Goal: Transaction & Acquisition: Purchase product/service

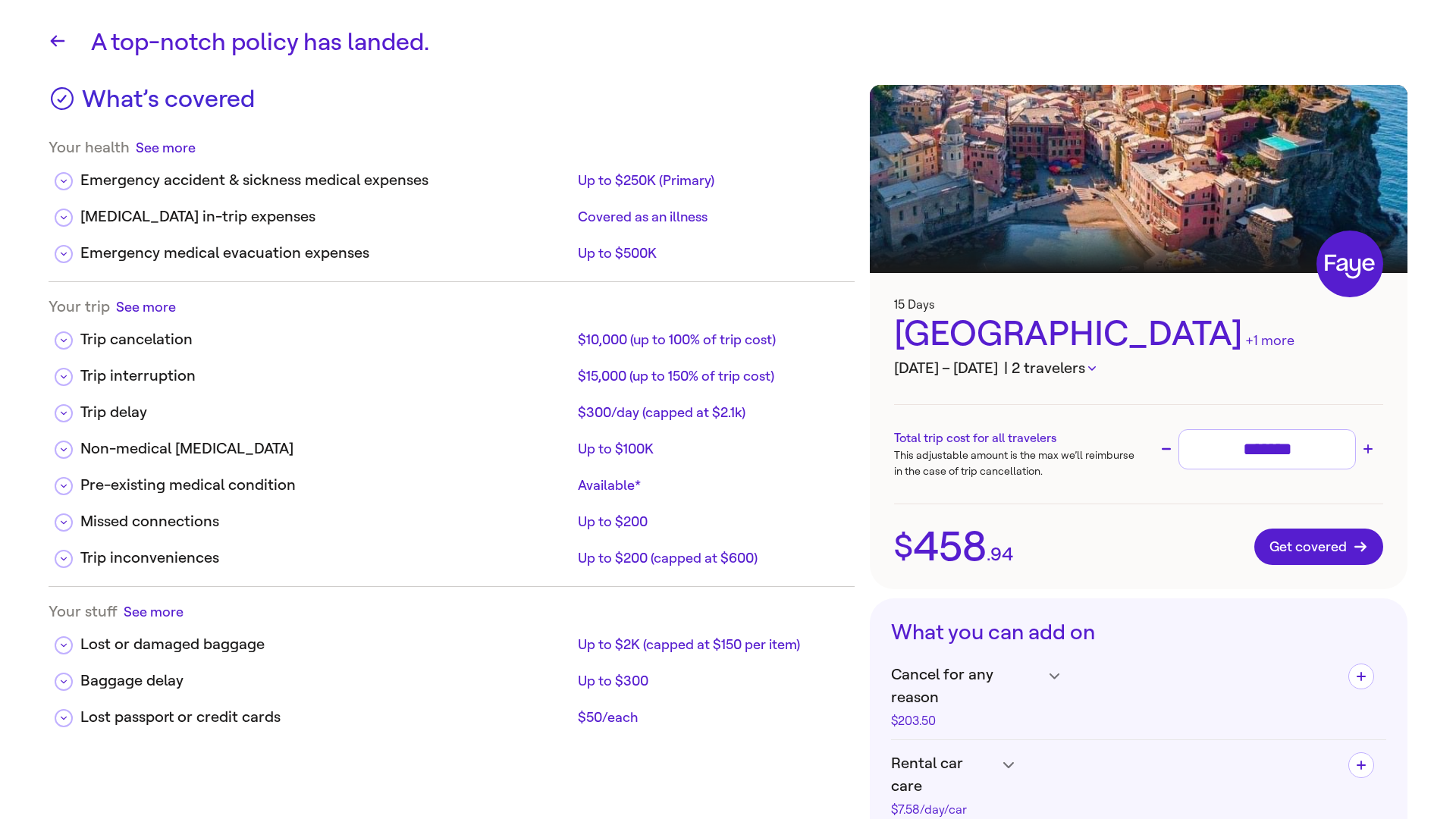
click at [1312, 448] on input "*******" at bounding box center [1268, 449] width 164 height 27
type input "**"
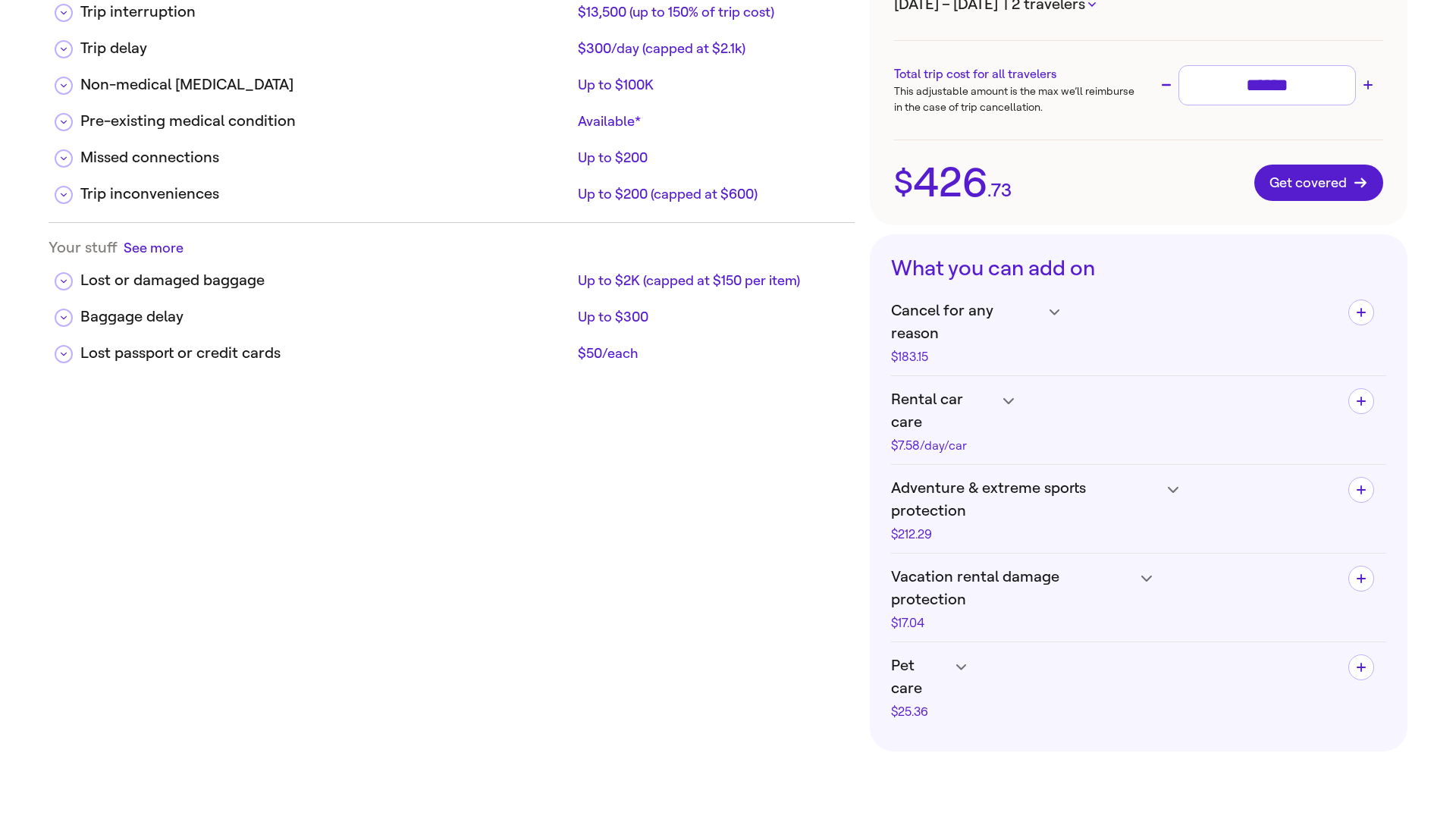
scroll to position [396, 0]
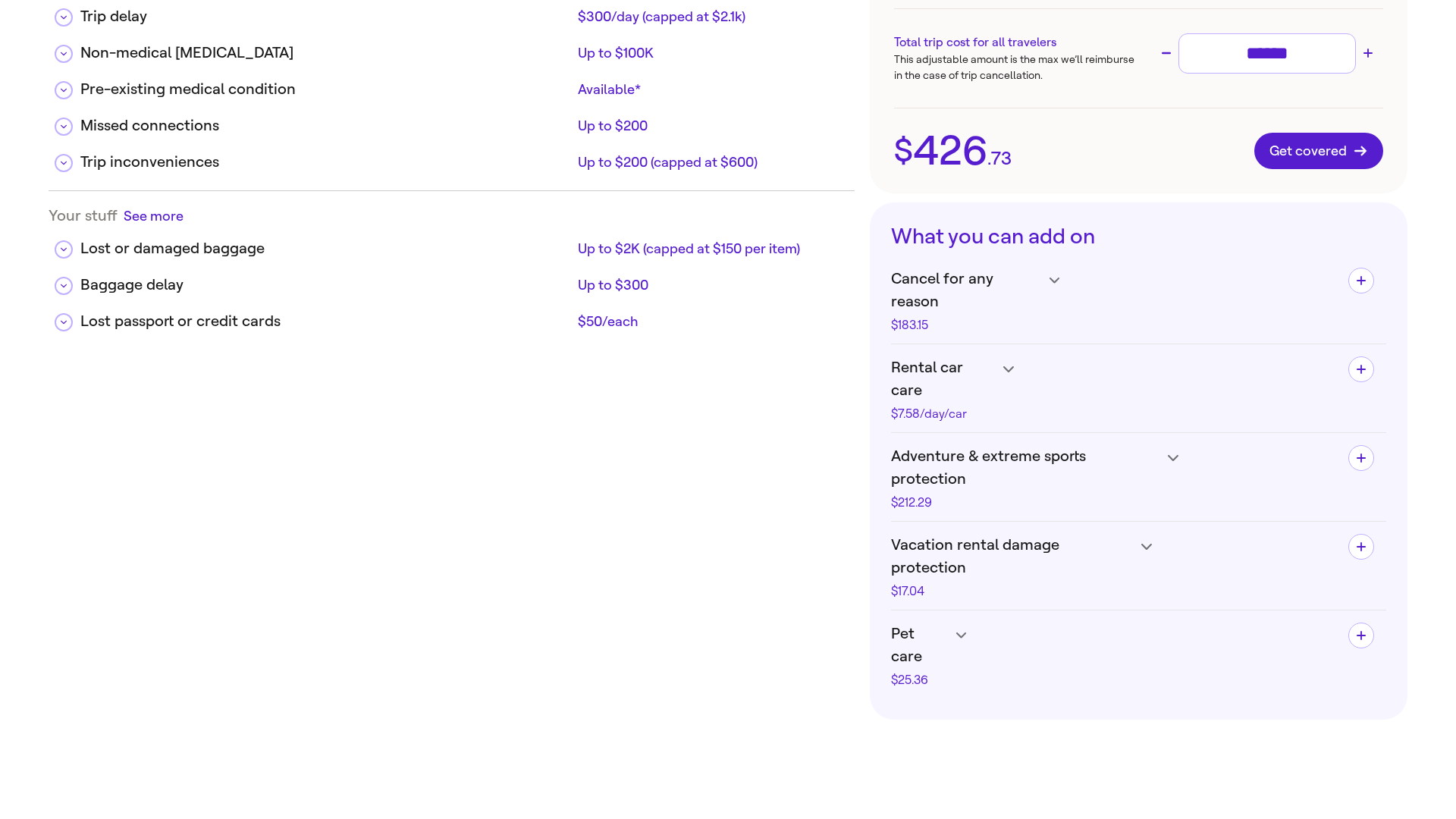
type input "******"
click at [1056, 282] on icon at bounding box center [1054, 280] width 11 height 6
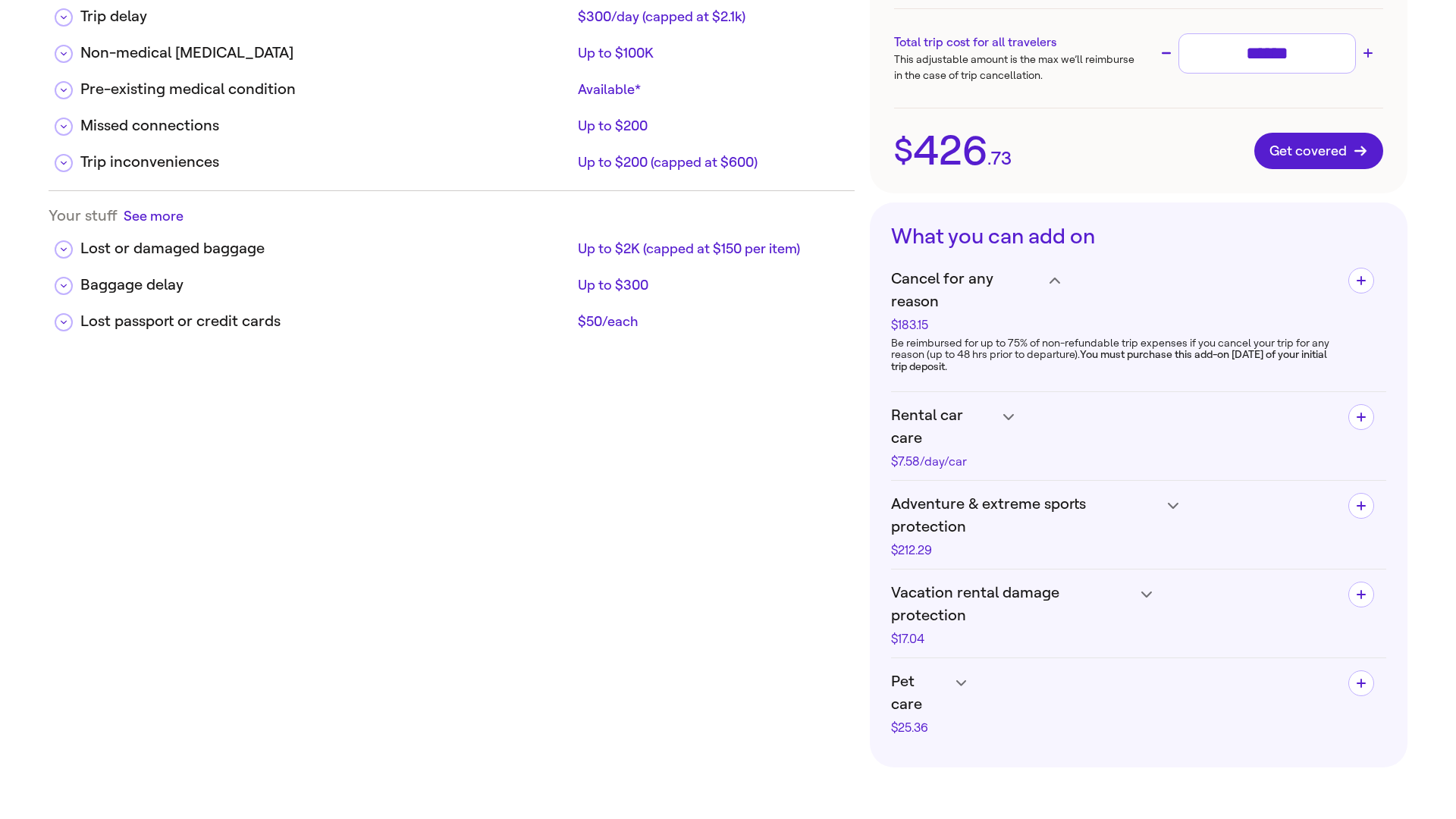
click at [1166, 331] on h4 "Adventure & extreme sports protection $212.29" at bounding box center [1114, 299] width 445 height 64
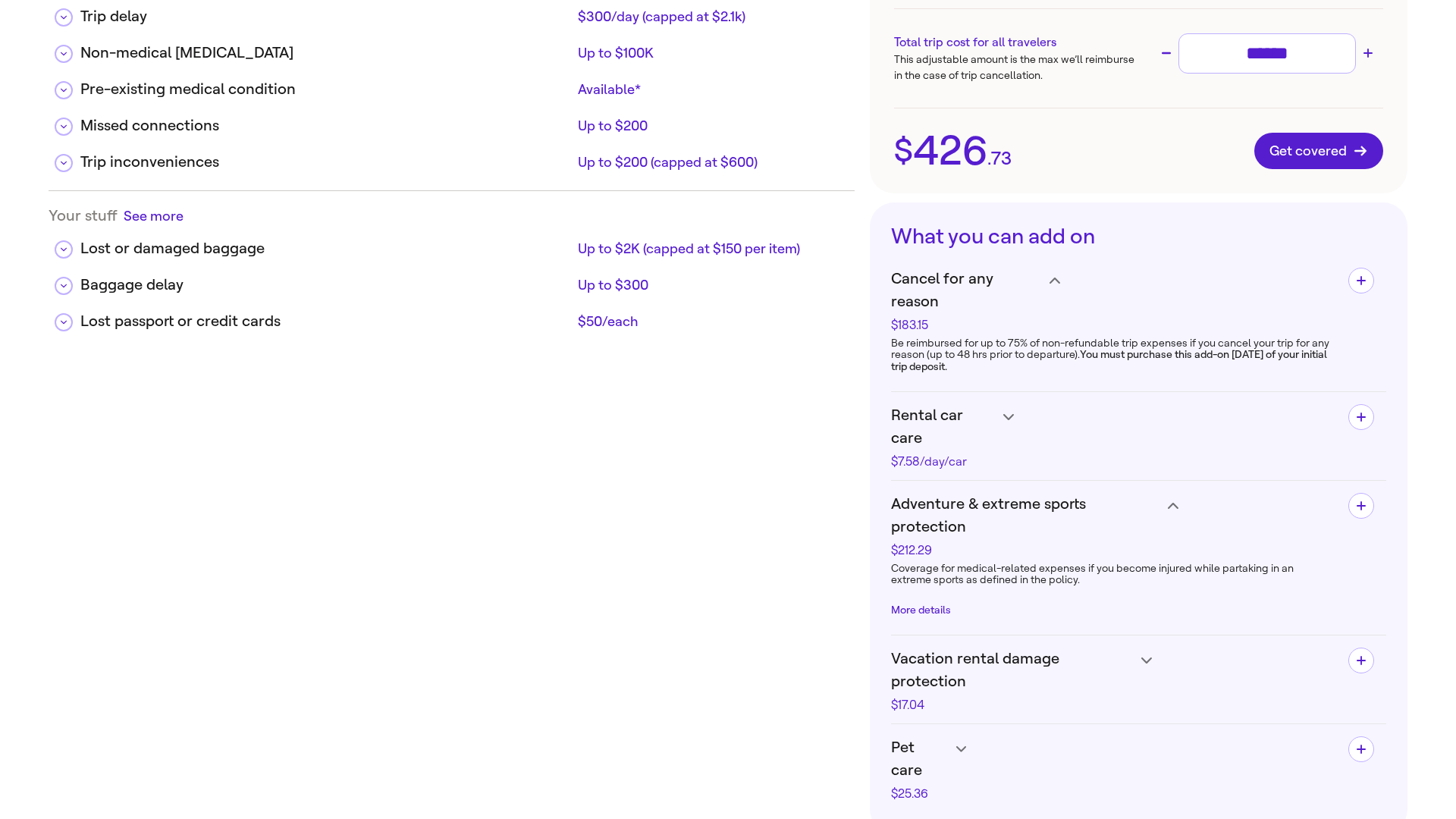
click at [935, 605] on button "More details" at bounding box center [921, 611] width 60 height 12
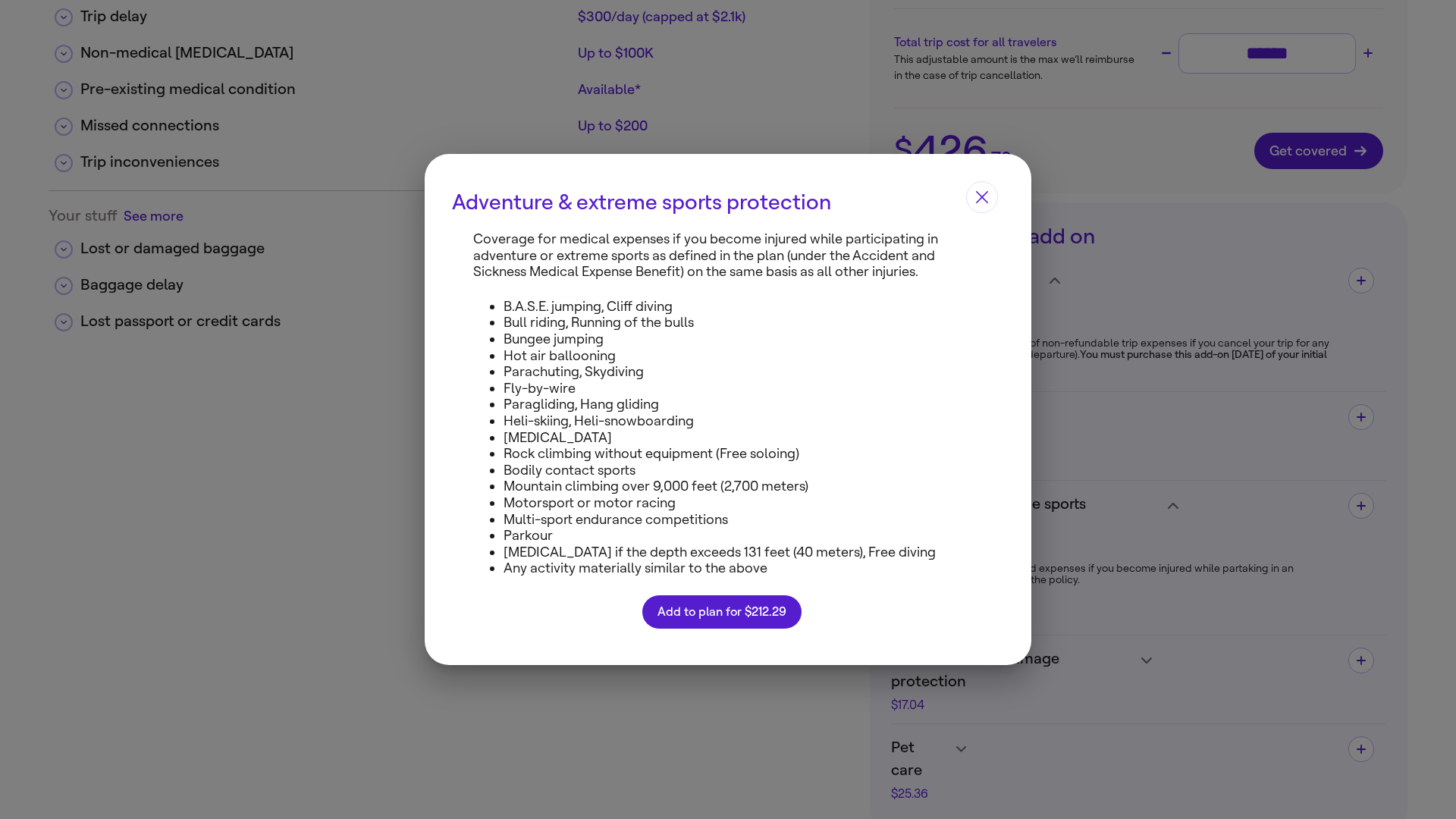
click at [974, 203] on button "Close" at bounding box center [982, 198] width 32 height 32
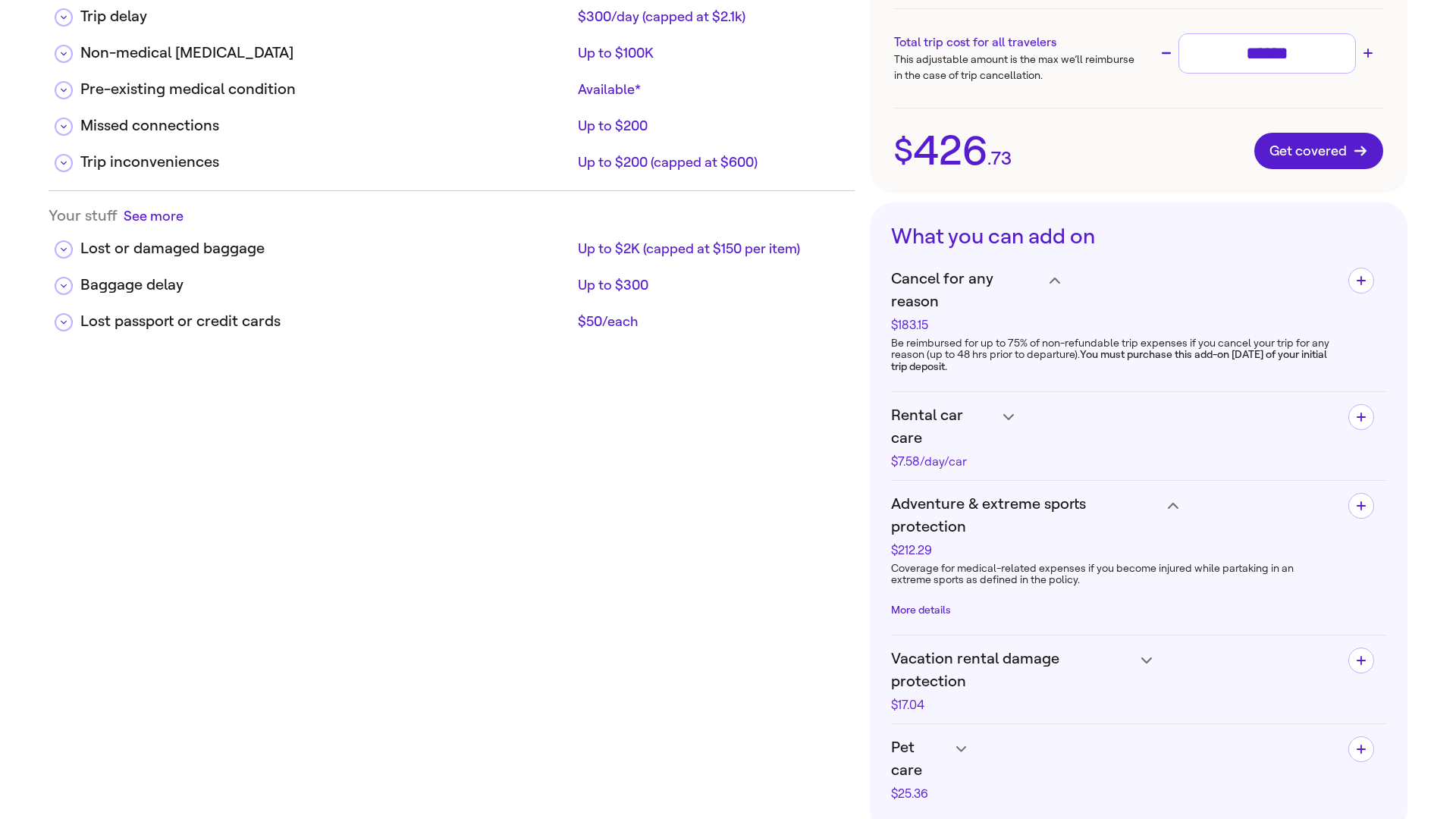
click at [1060, 283] on icon at bounding box center [1054, 280] width 11 height 6
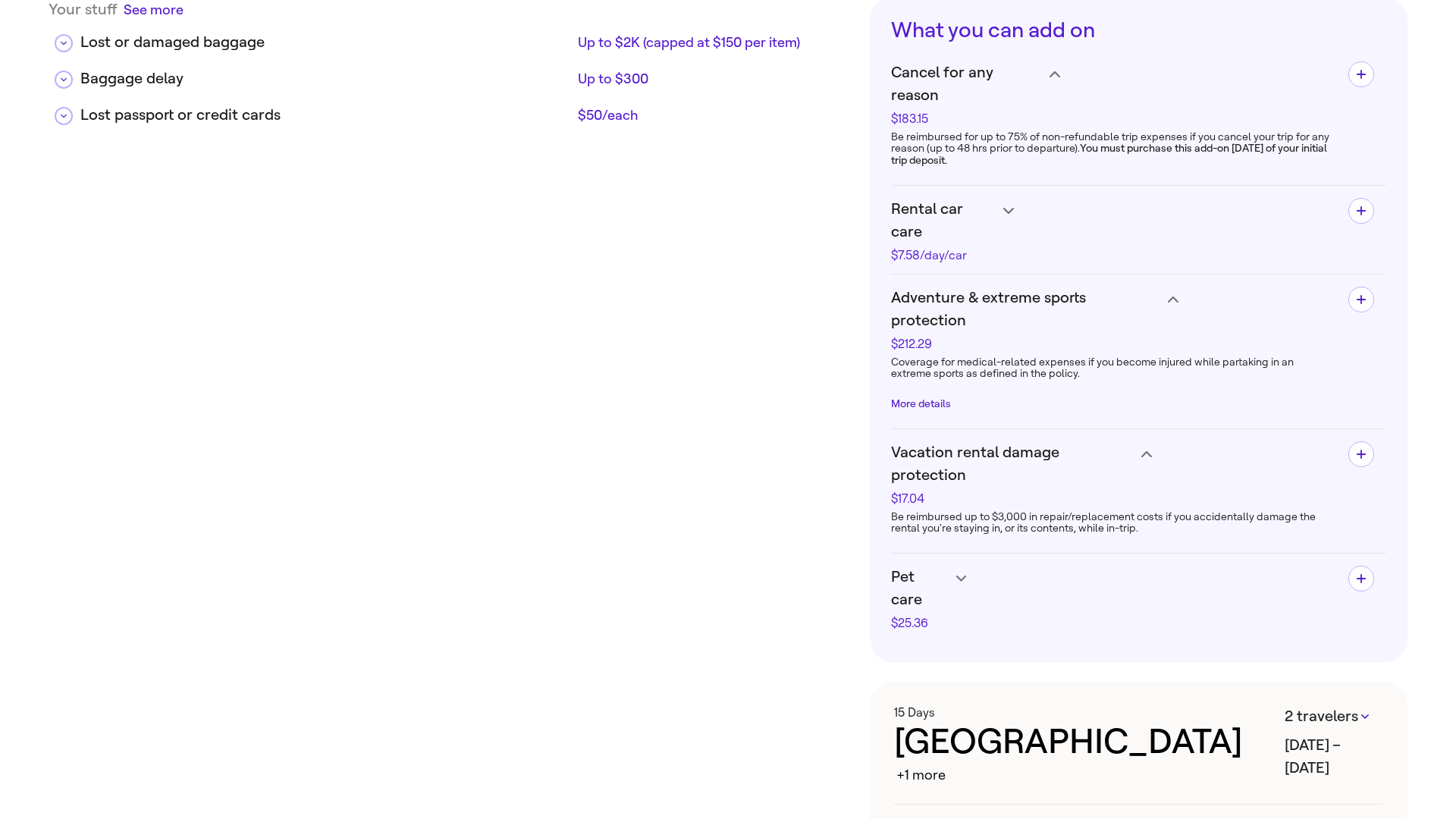
scroll to position [604, 0]
click at [962, 125] on h4 "Pet care $25.36" at bounding box center [1114, 93] width 445 height 64
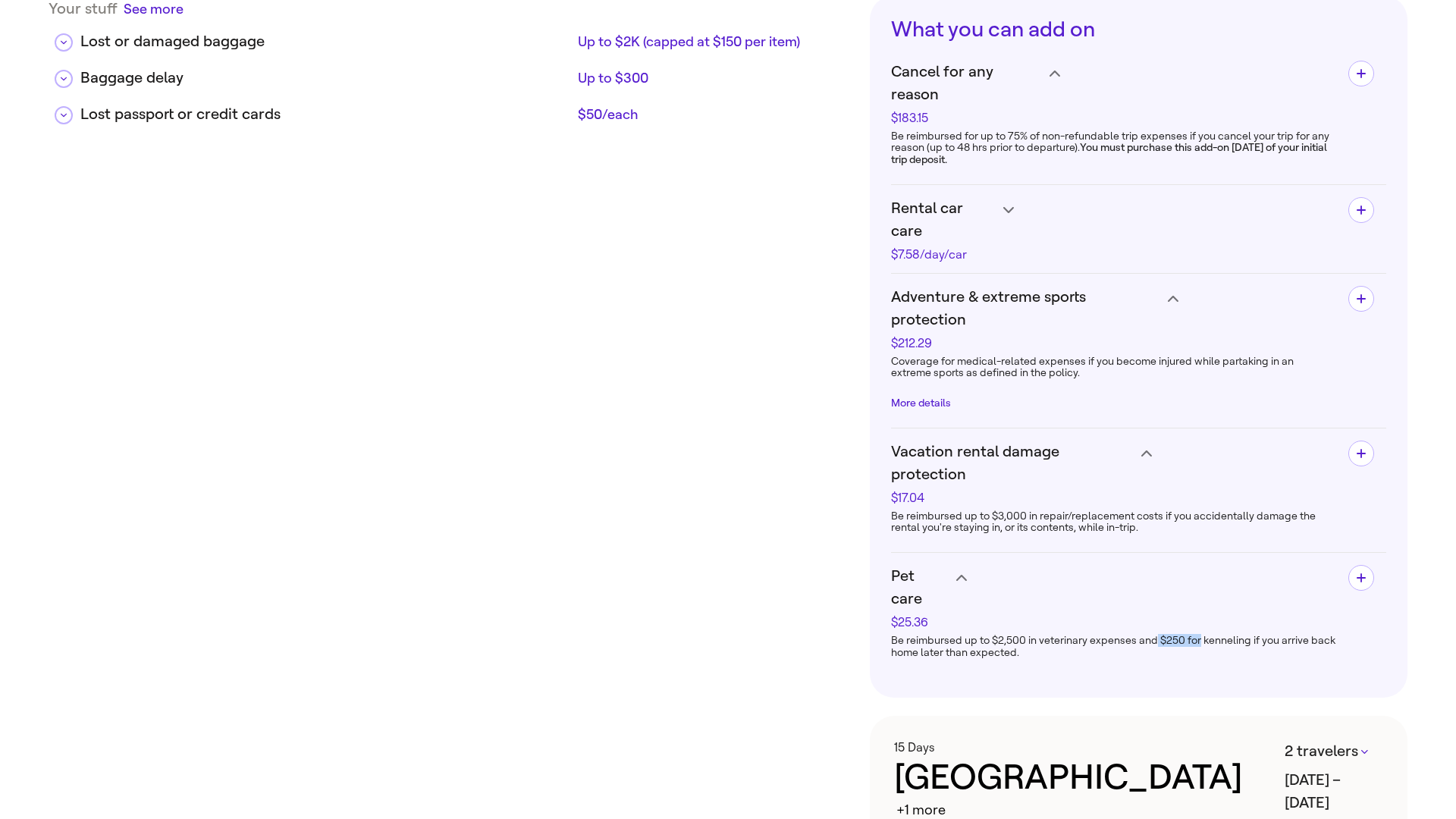
drag, startPoint x: 1155, startPoint y: 525, endPoint x: 1201, endPoint y: 525, distance: 46.0
click at [1201, 173] on div "Be reimbursed up to $2,500 in veterinary expenses and $250 for kenneling if you…" at bounding box center [1114, 149] width 445 height 48
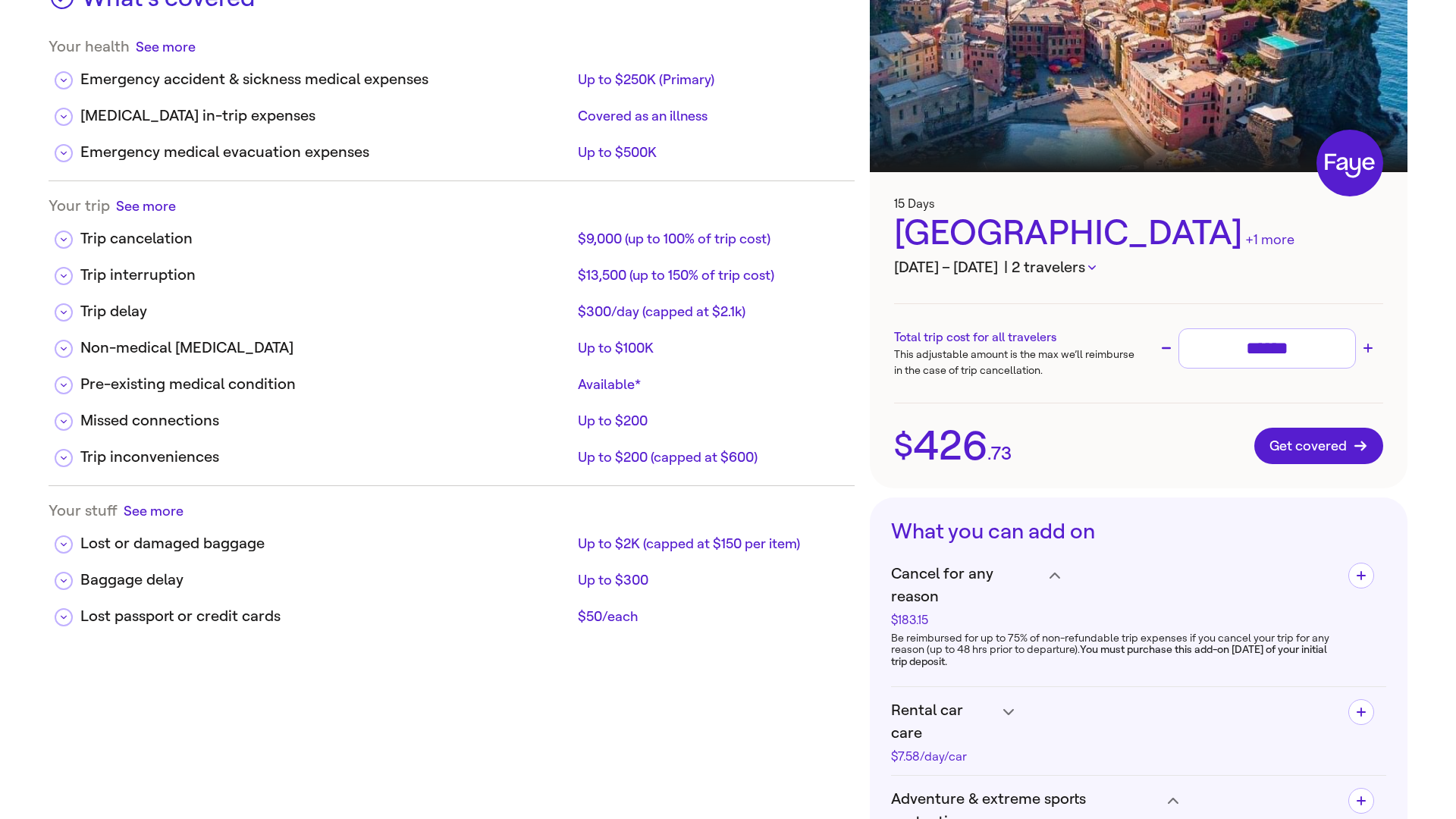
scroll to position [0, 0]
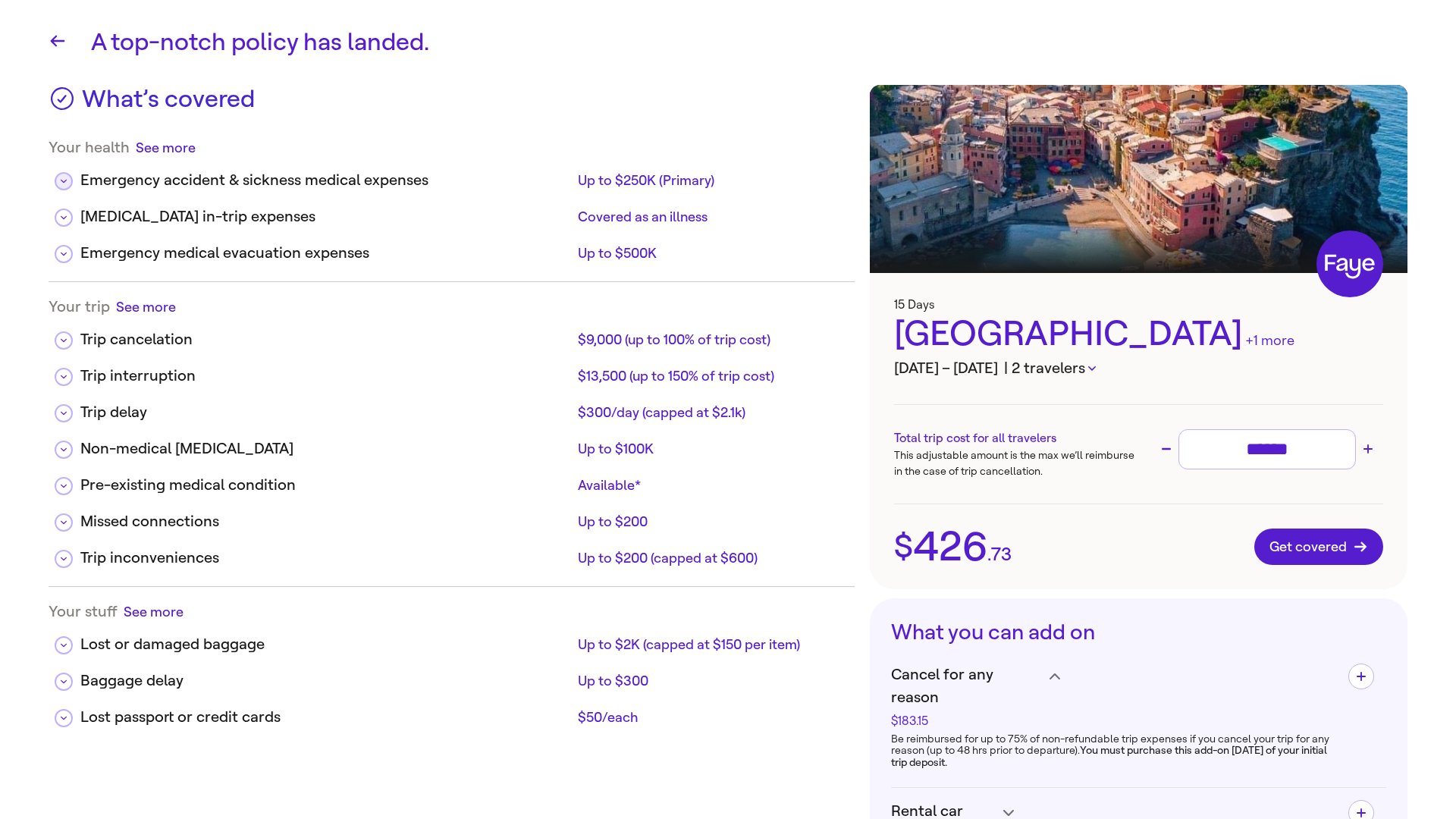
click at [64, 180] on icon at bounding box center [64, 182] width 6 height 8
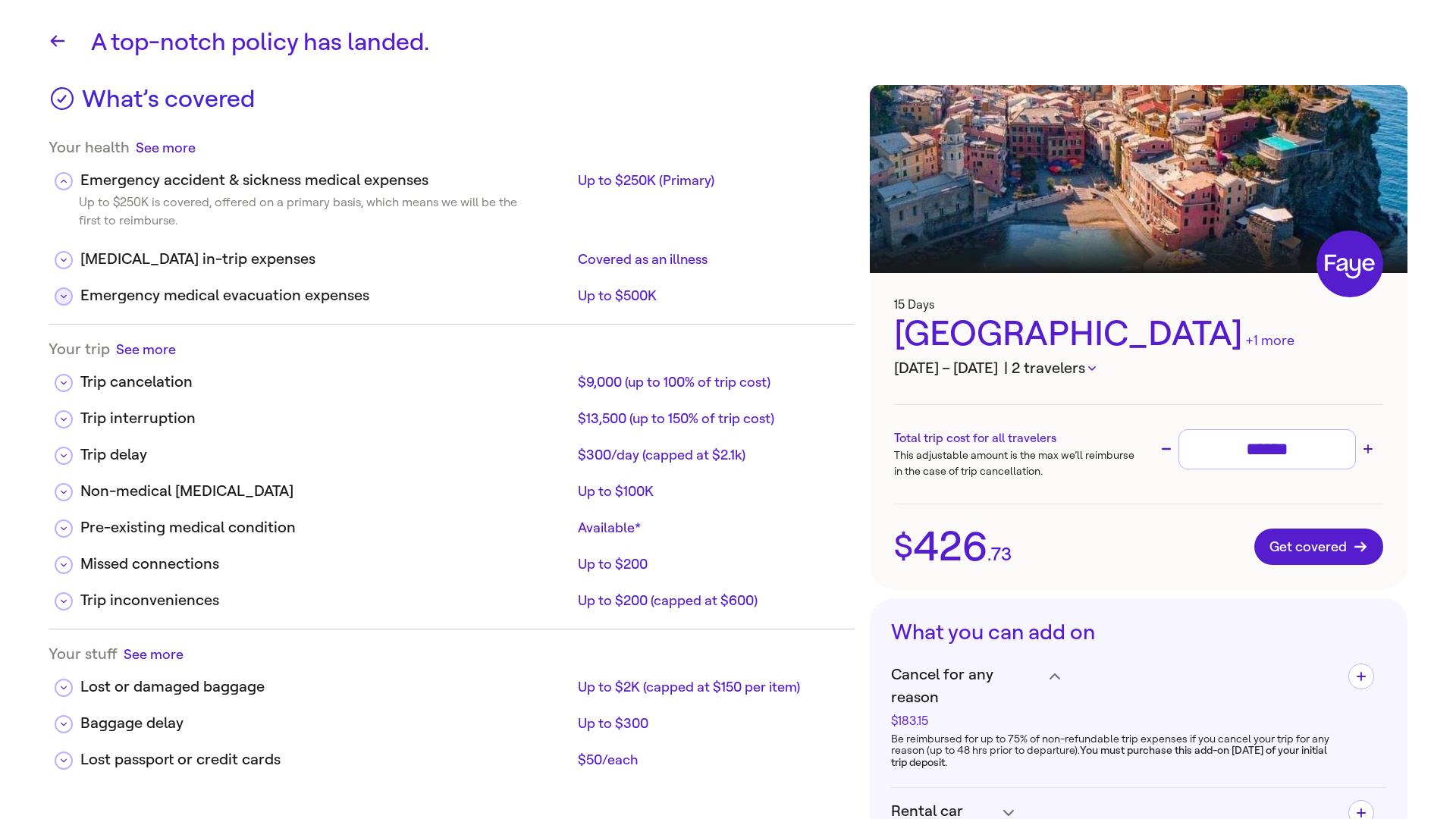
click at [60, 292] on button at bounding box center [64, 296] width 18 height 18
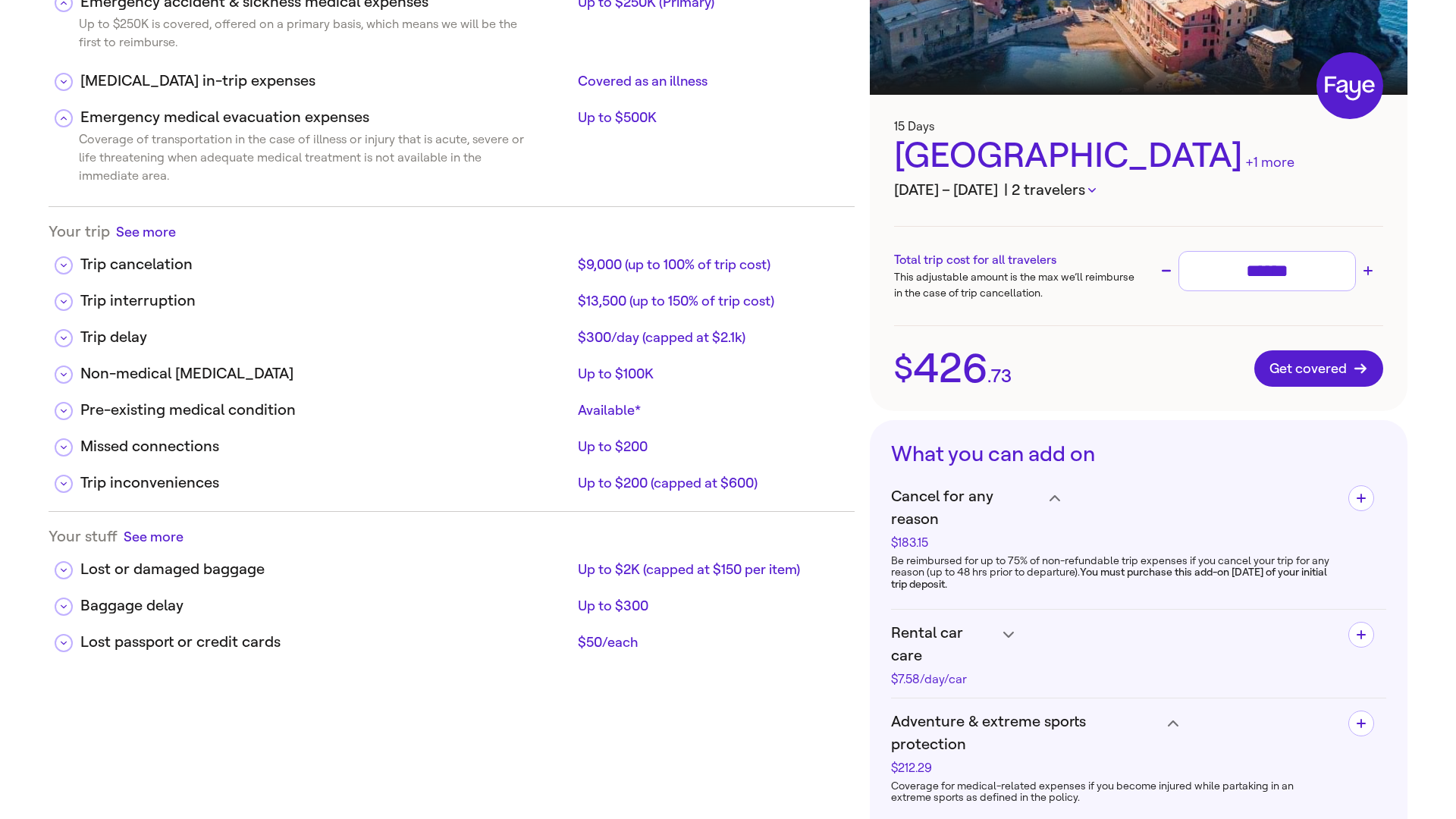
scroll to position [180, 0]
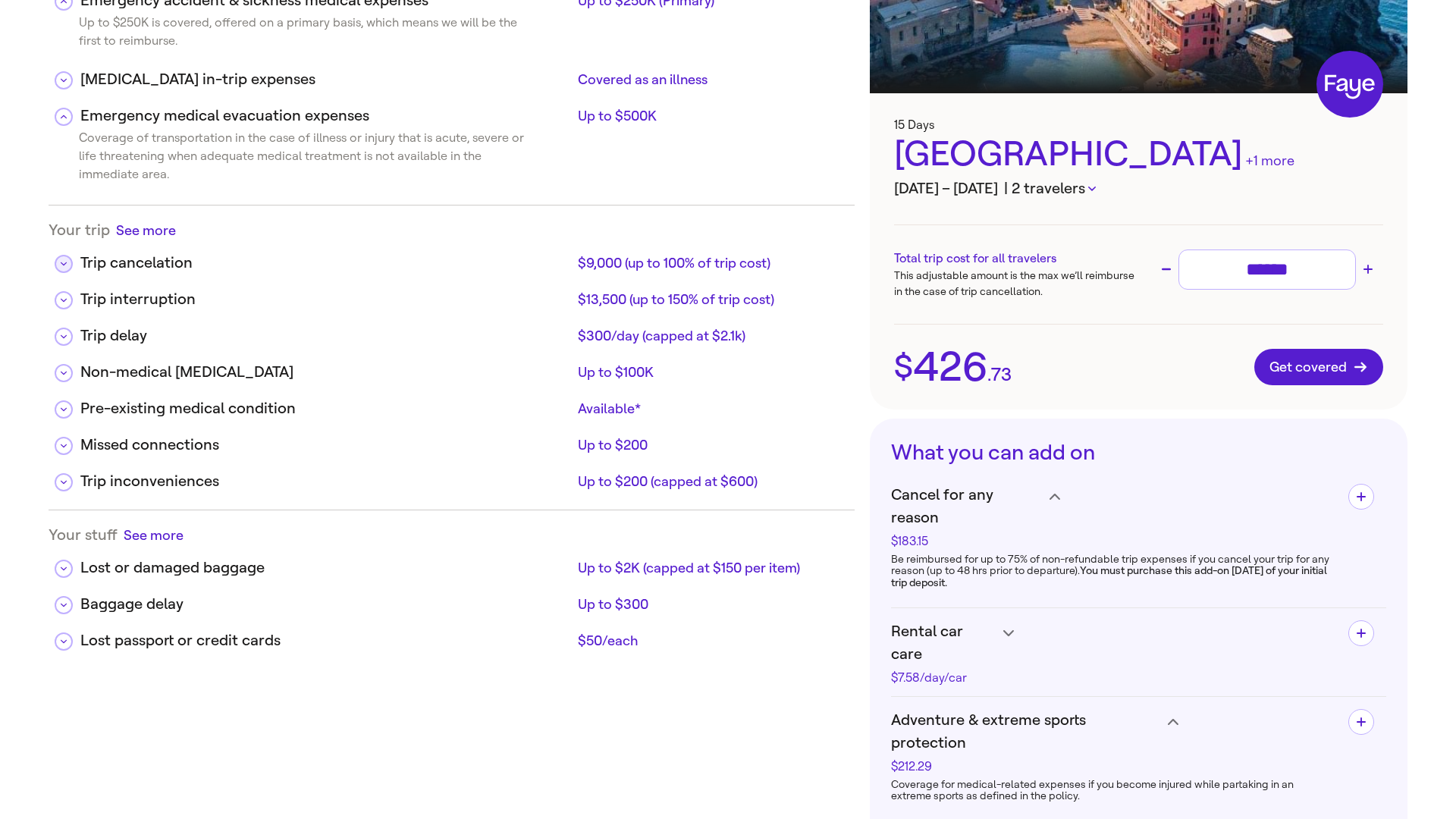
click at [63, 4] on icon at bounding box center [64, 2] width 6 height 4
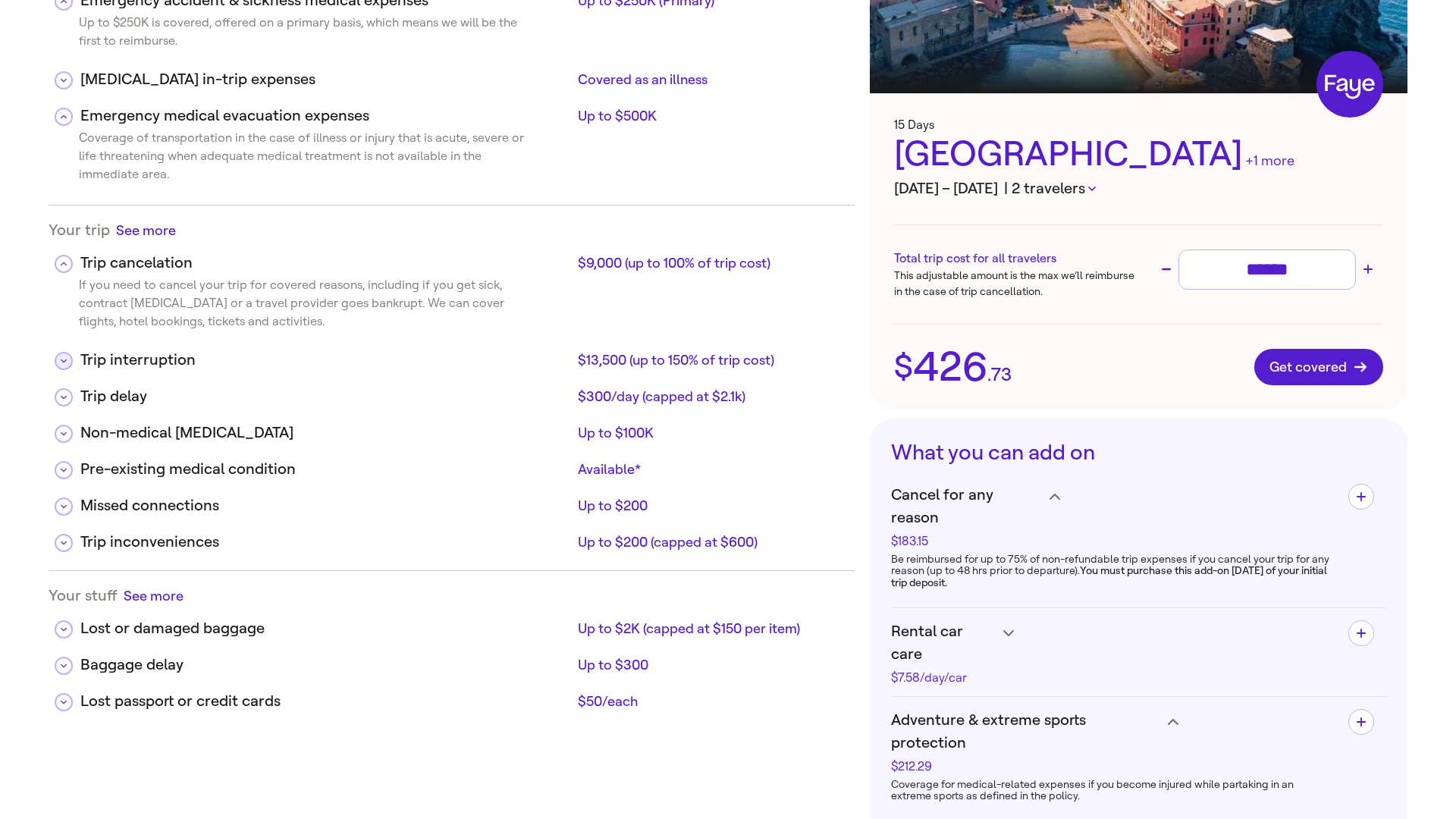
click at [64, 90] on button at bounding box center [64, 80] width 18 height 18
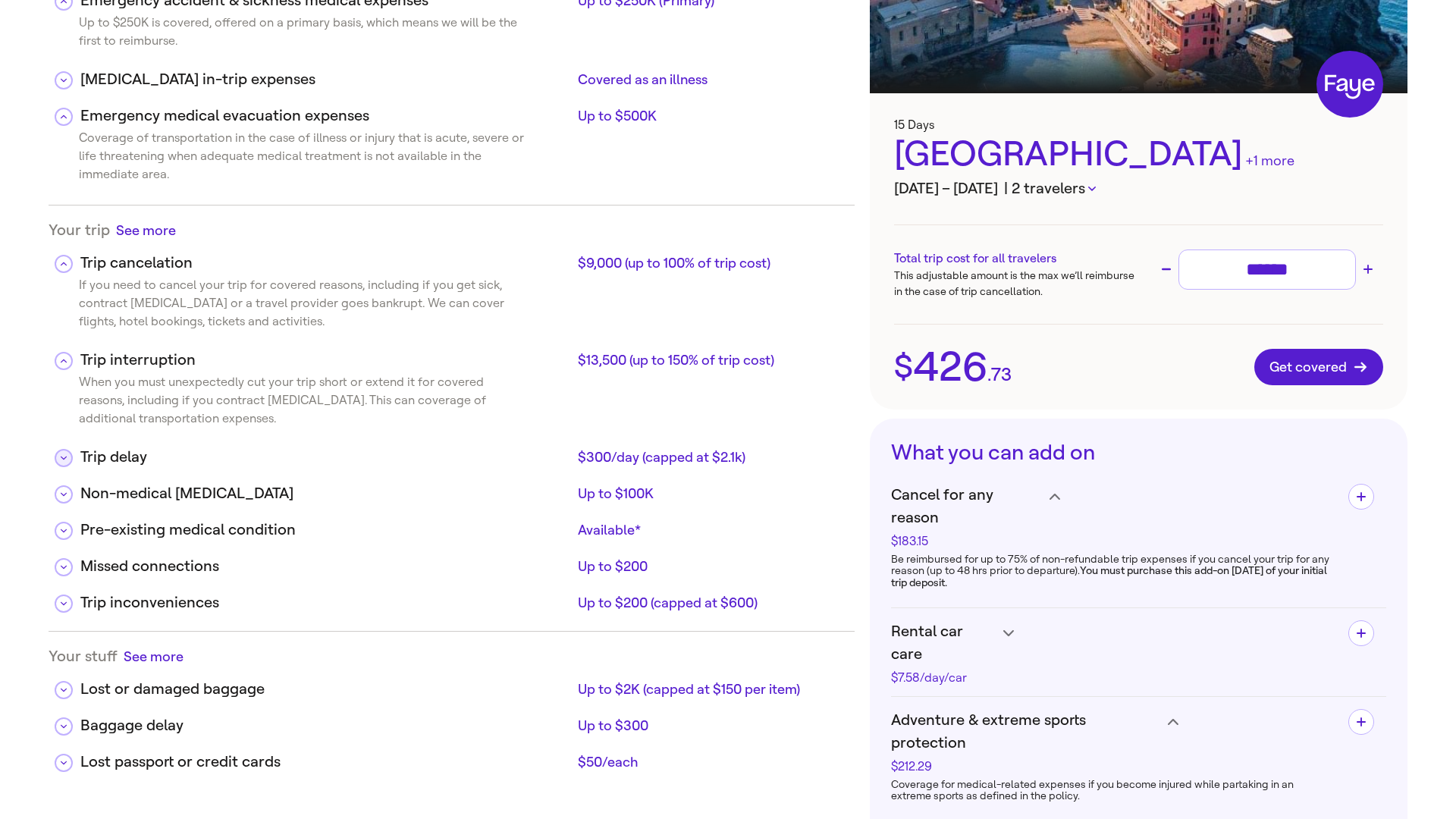
click at [64, 121] on icon at bounding box center [64, 117] width 6 height 8
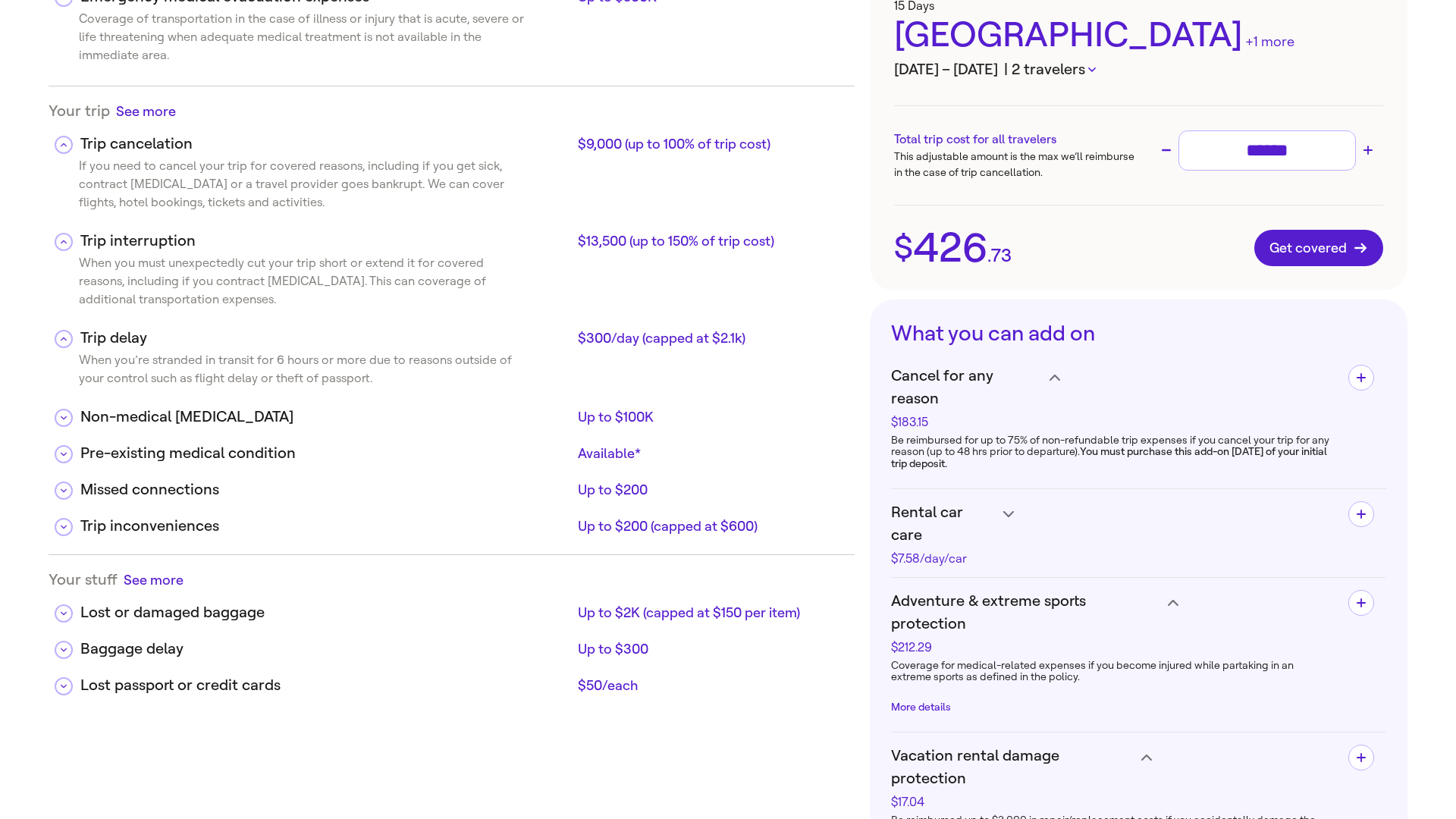
scroll to position [313, 0]
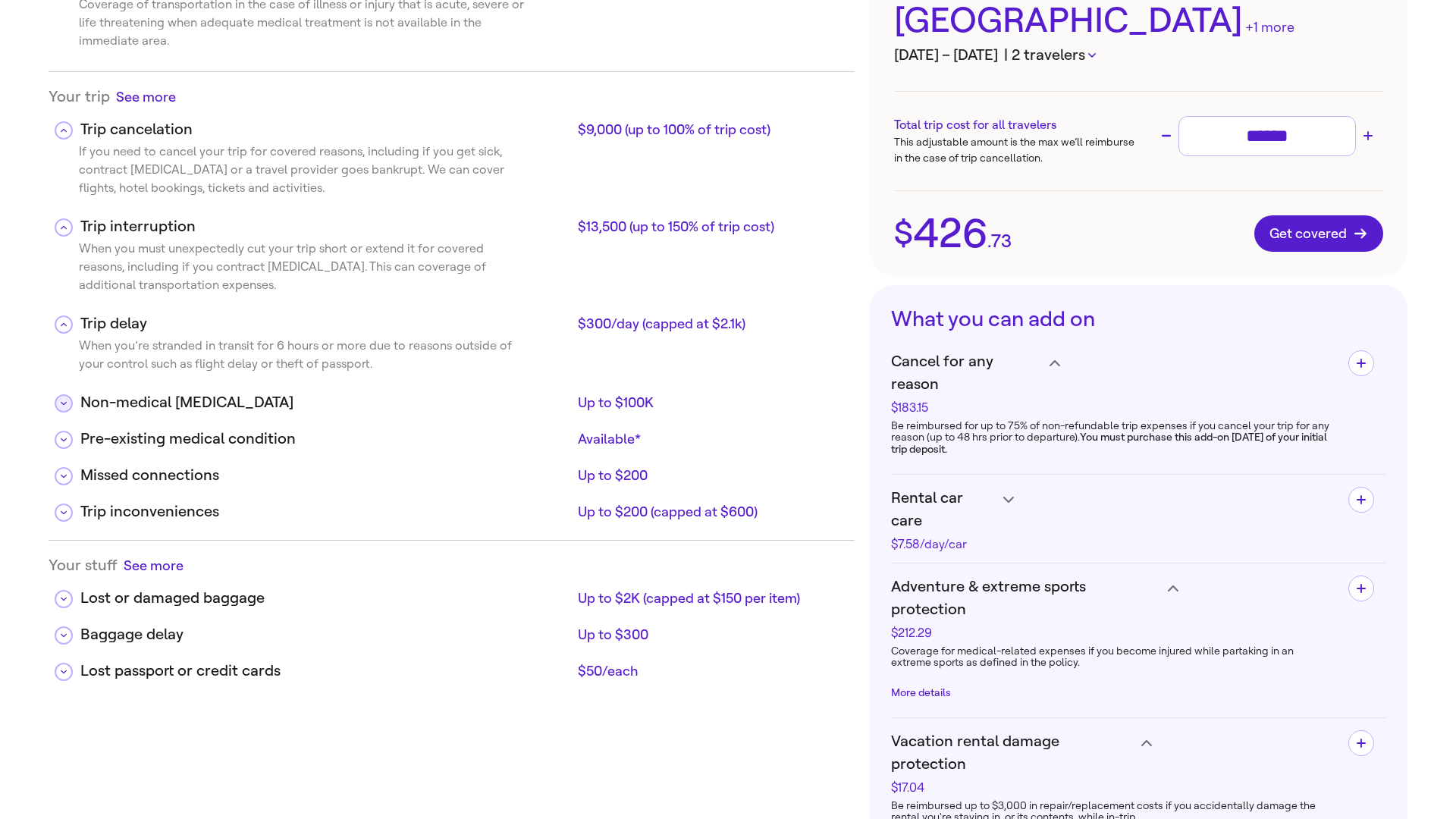
click at [64, 410] on button at bounding box center [64, 403] width 18 height 18
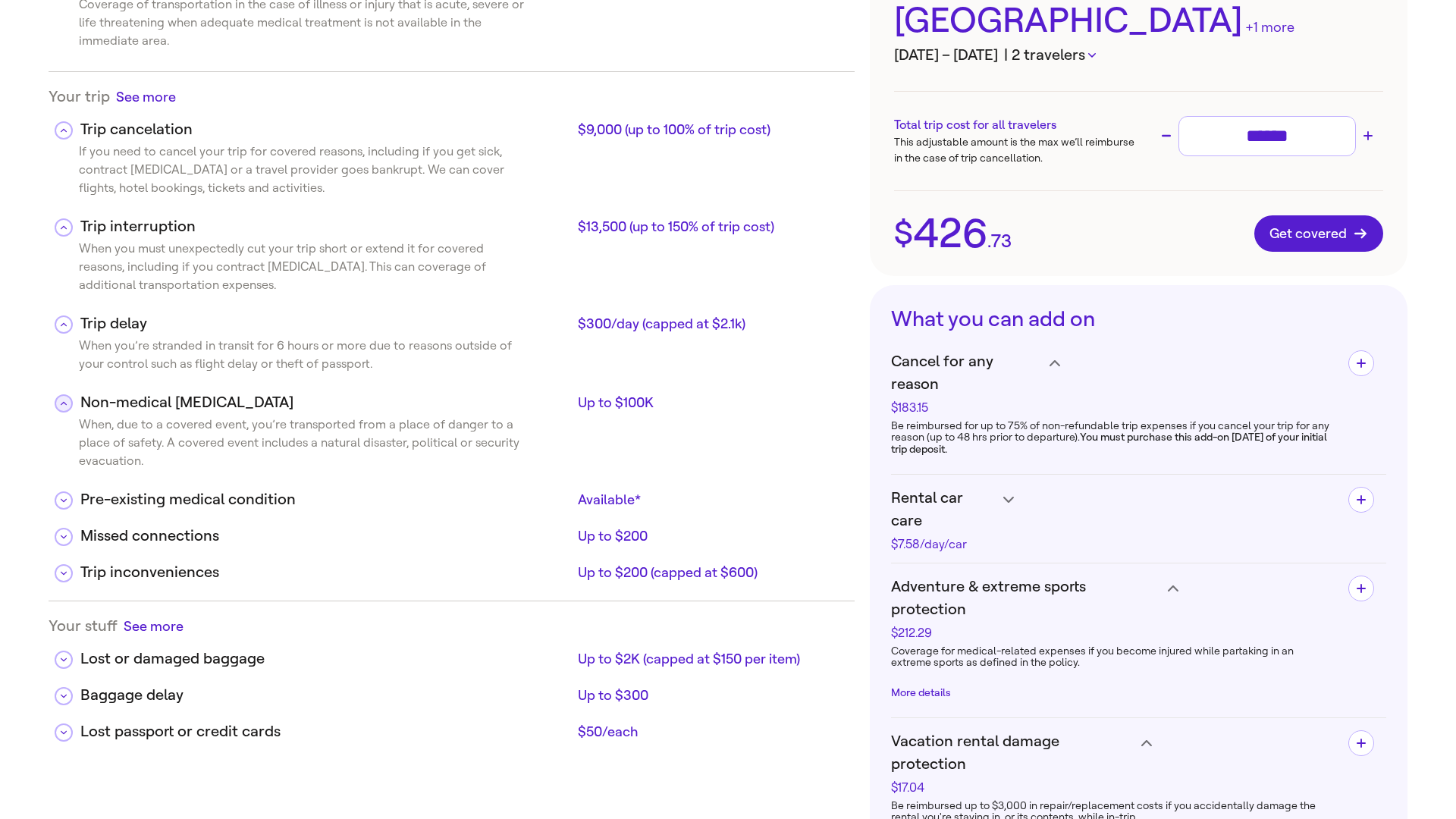
click at [64, 401] on icon at bounding box center [64, 404] width 6 height 8
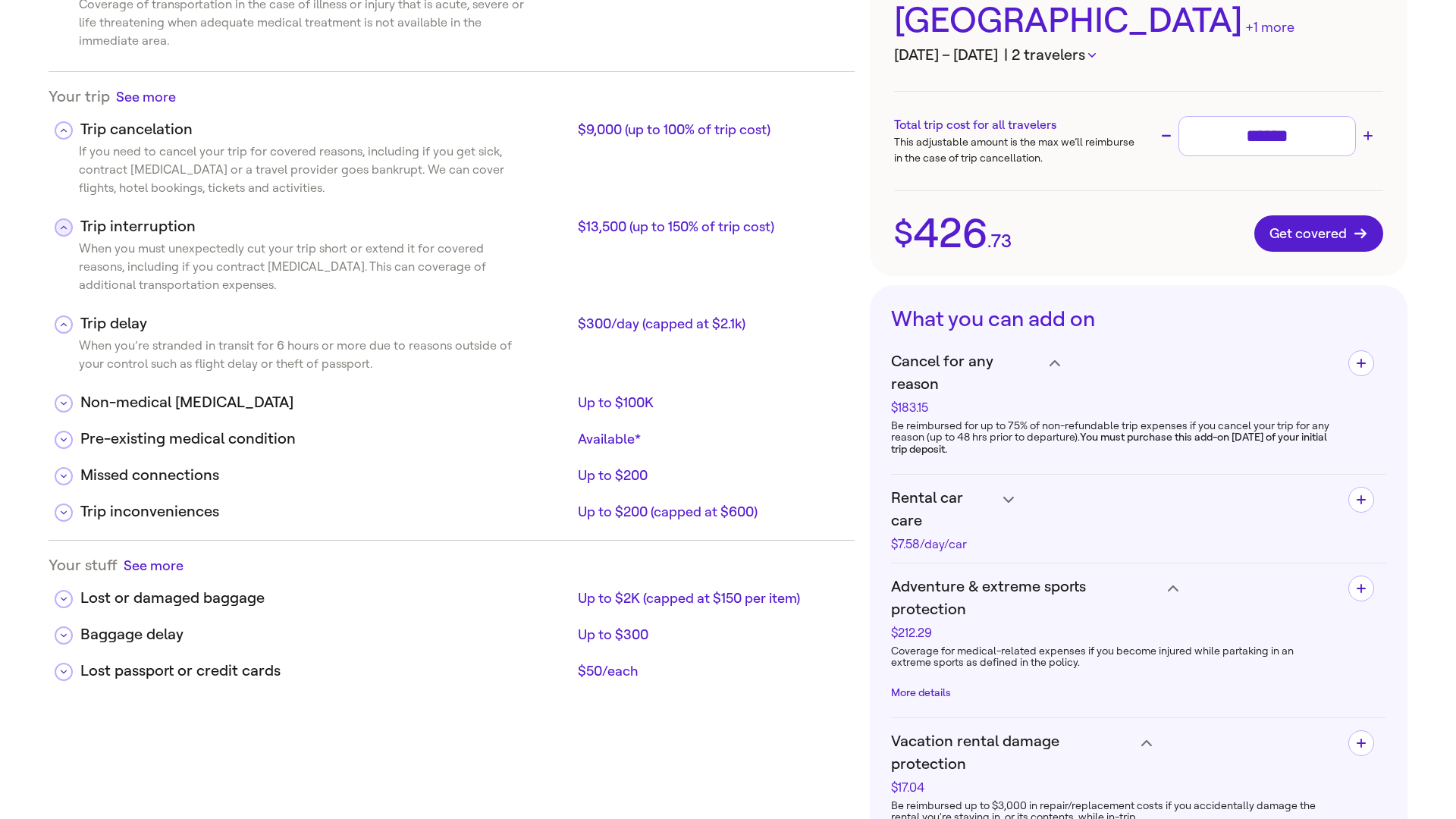
click at [62, 232] on button at bounding box center [64, 227] width 18 height 18
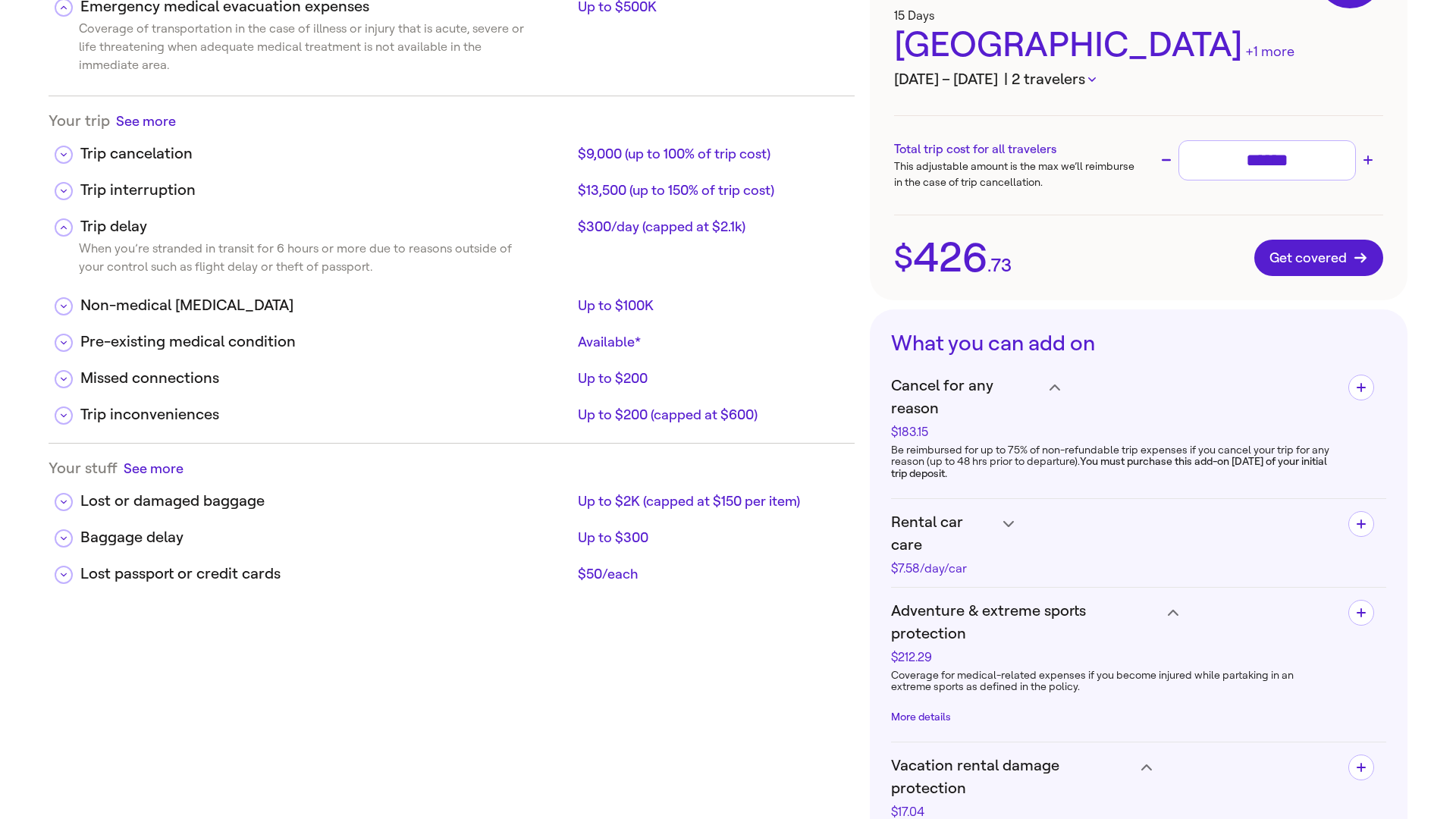
scroll to position [284, 0]
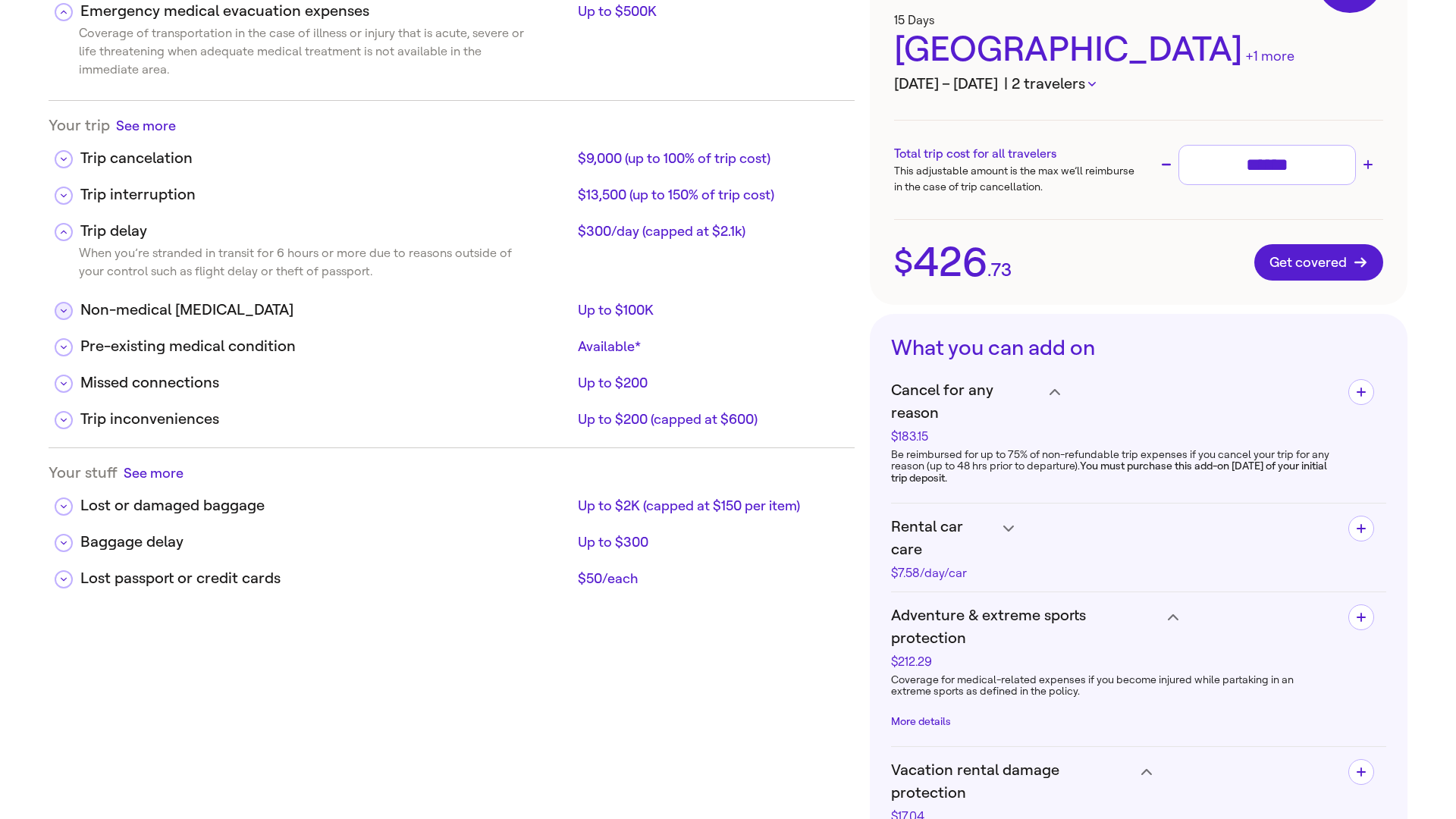
click at [67, 308] on button at bounding box center [64, 311] width 18 height 18
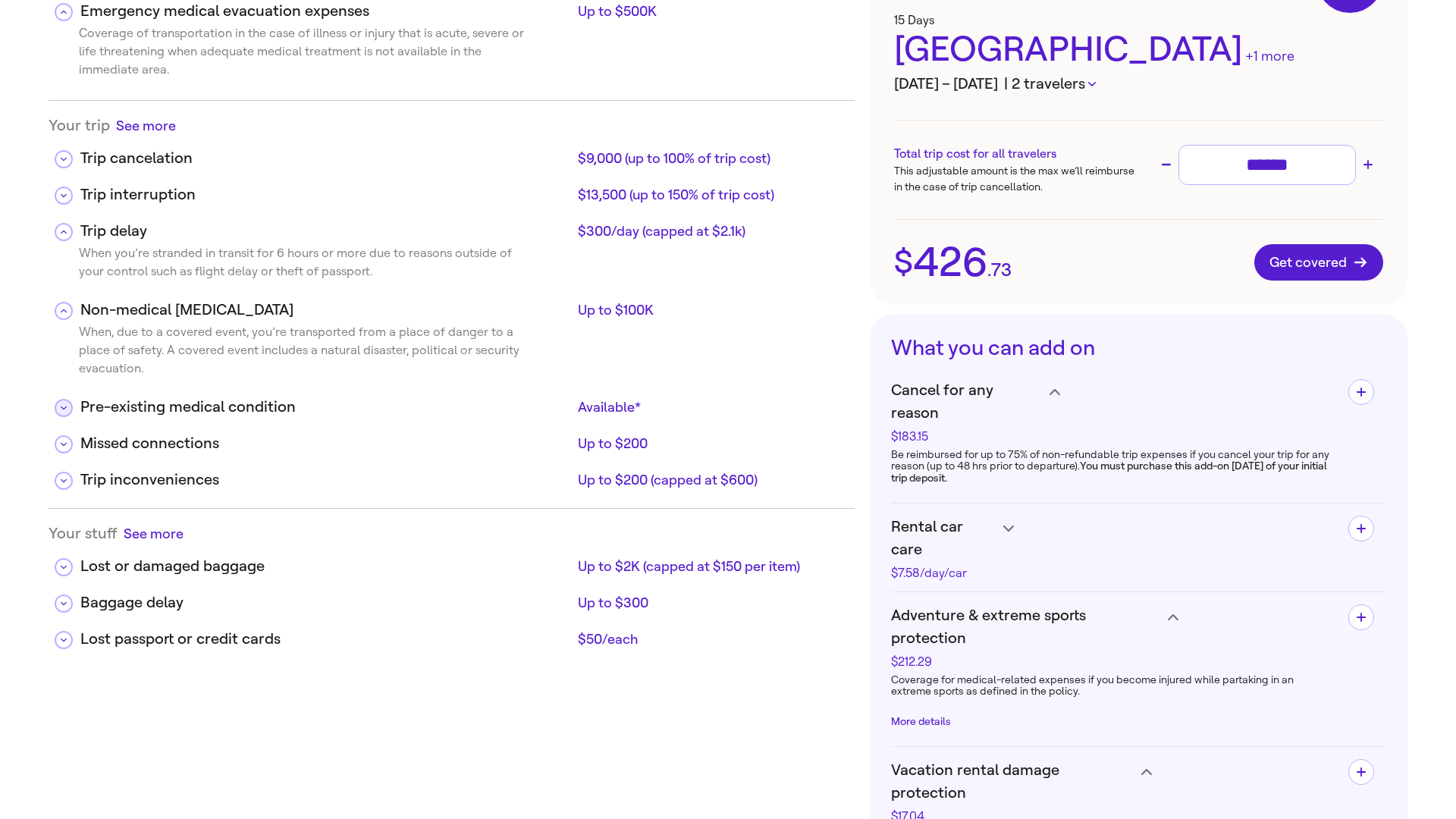
click at [70, 410] on button at bounding box center [64, 408] width 18 height 18
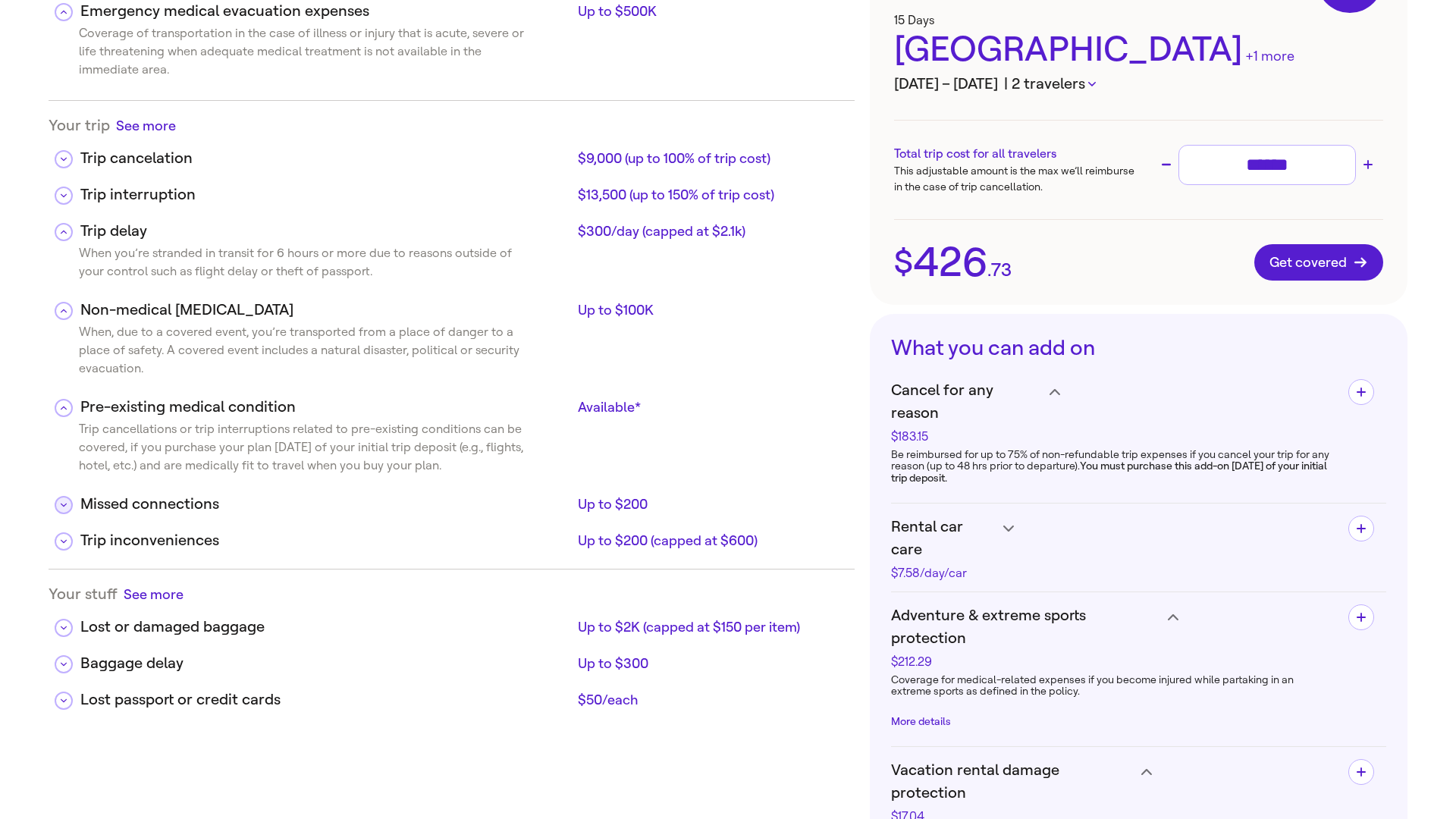
click at [67, 511] on button at bounding box center [64, 505] width 18 height 18
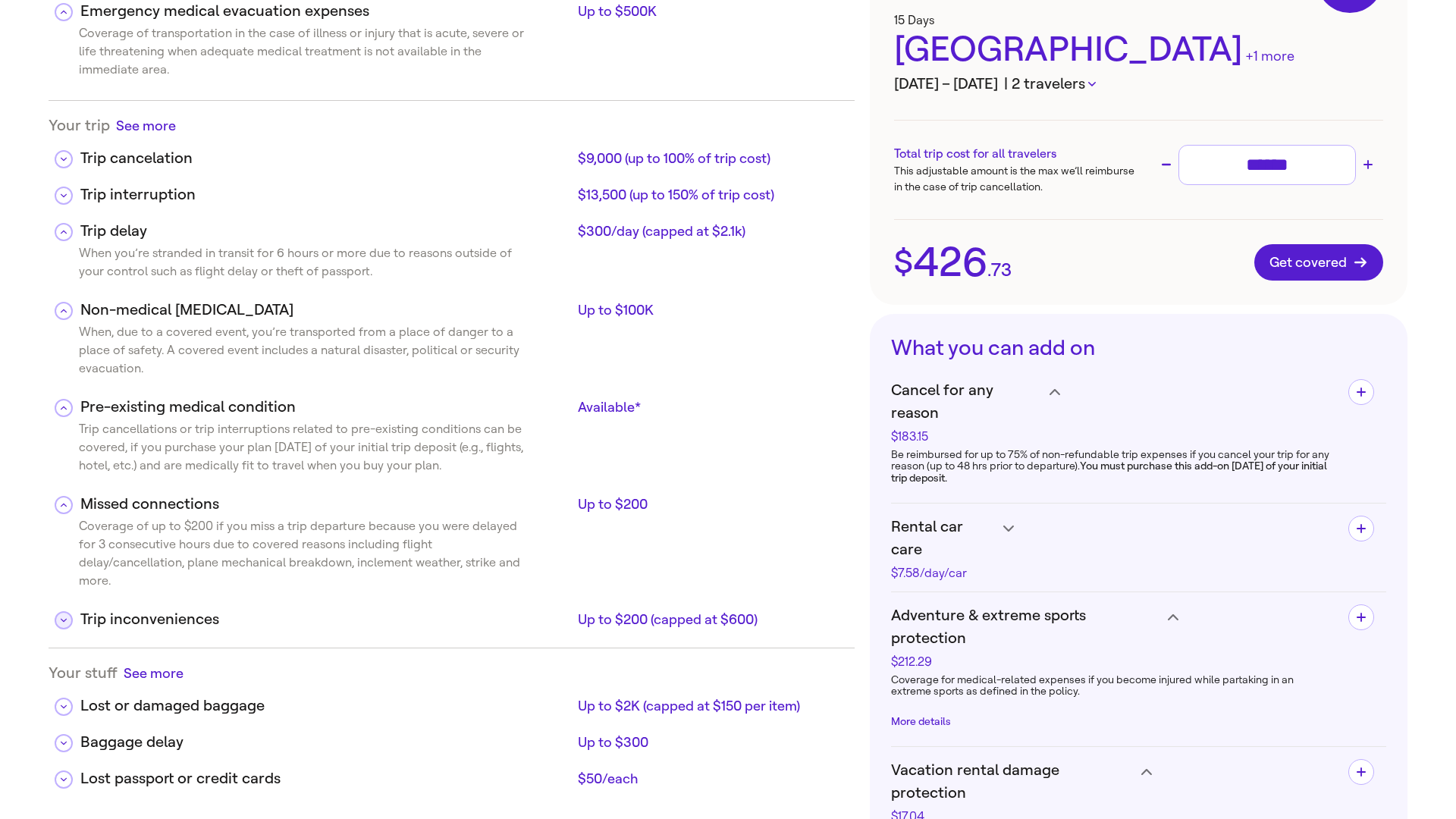
click at [66, 616] on icon at bounding box center [64, 620] width 6 height 8
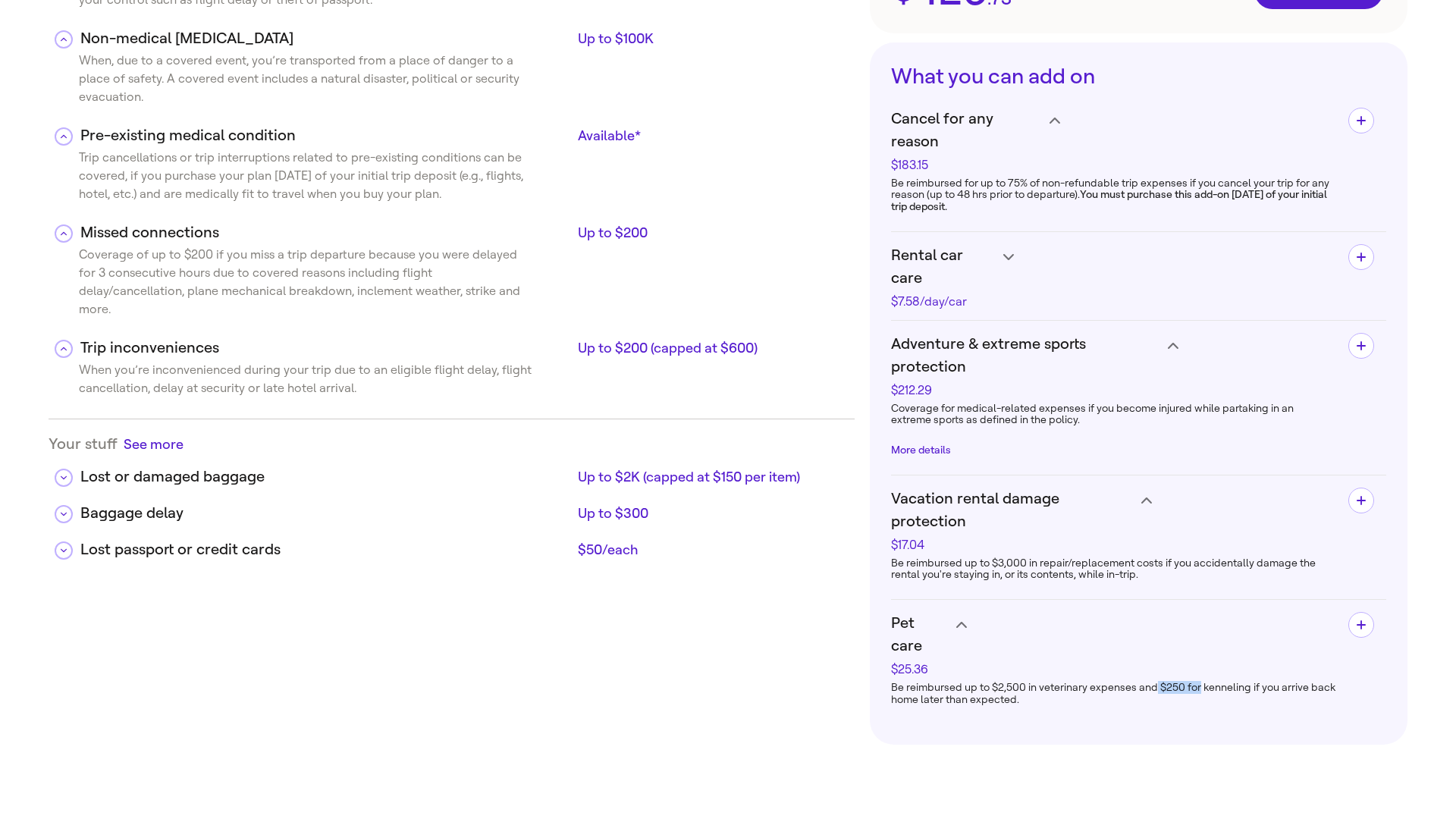
scroll to position [558, 0]
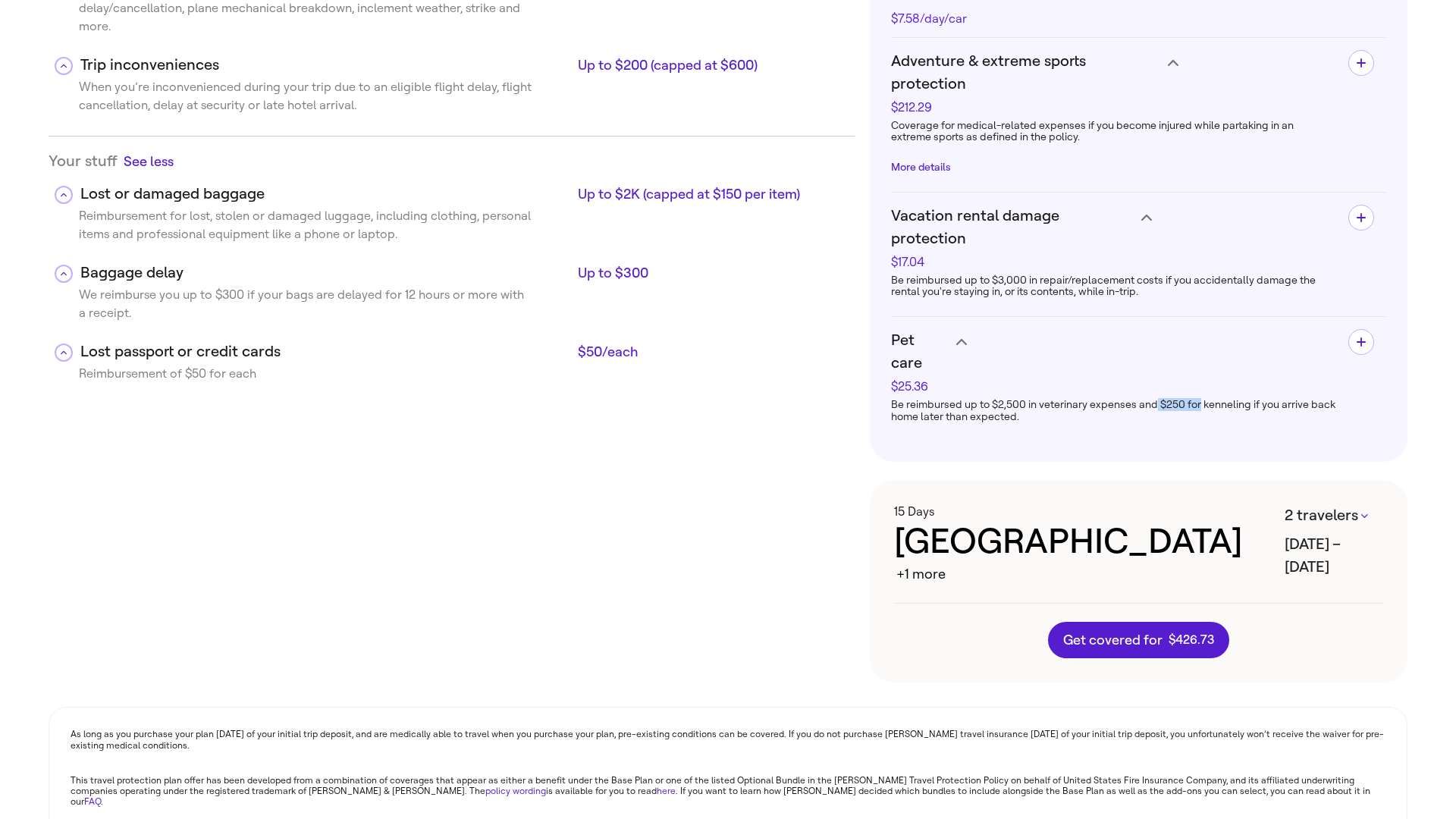
scroll to position [844, 0]
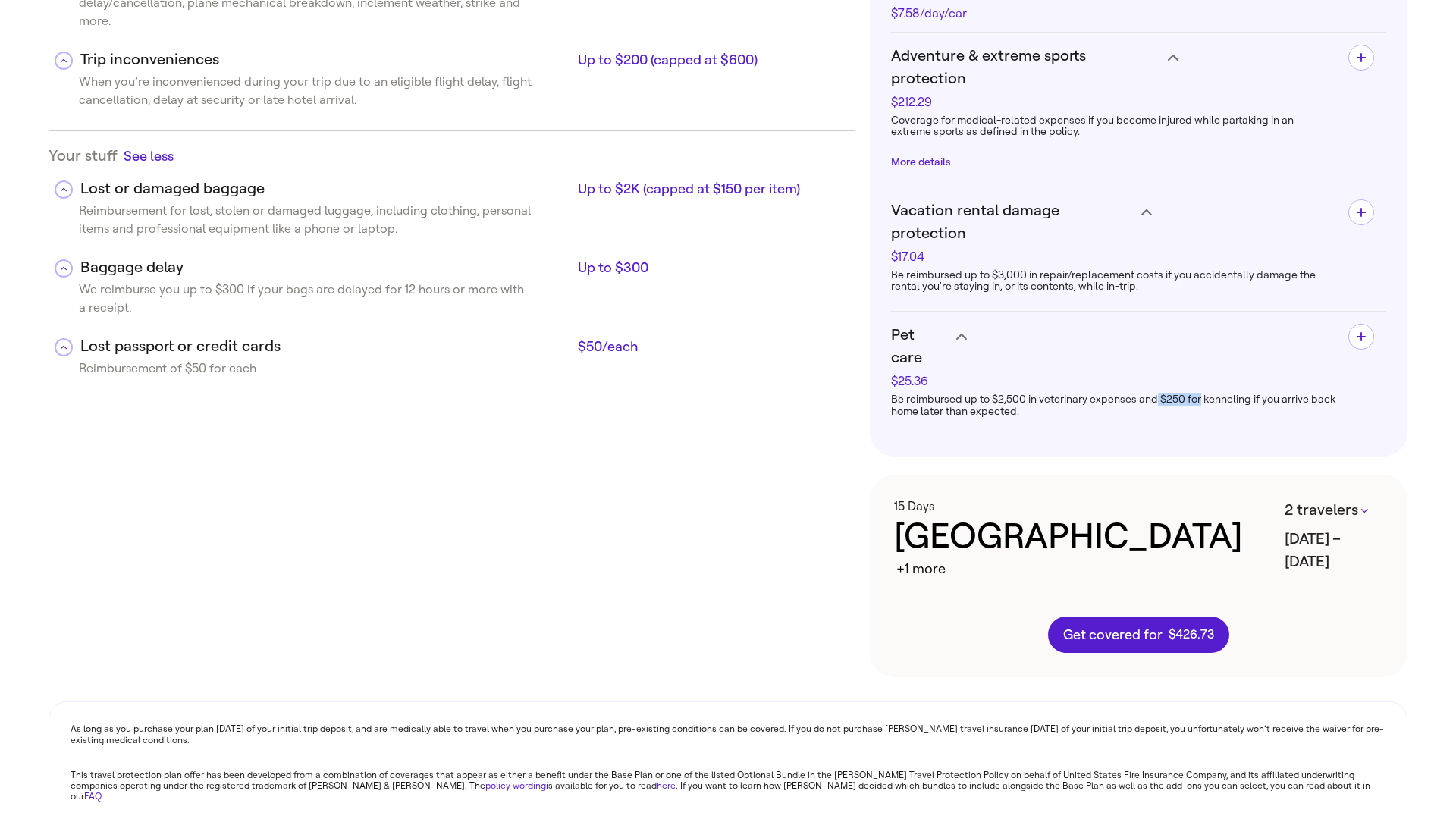
click at [486, 781] on link "policy wording" at bounding box center [516, 786] width 61 height 11
